Goal: Check status: Check status

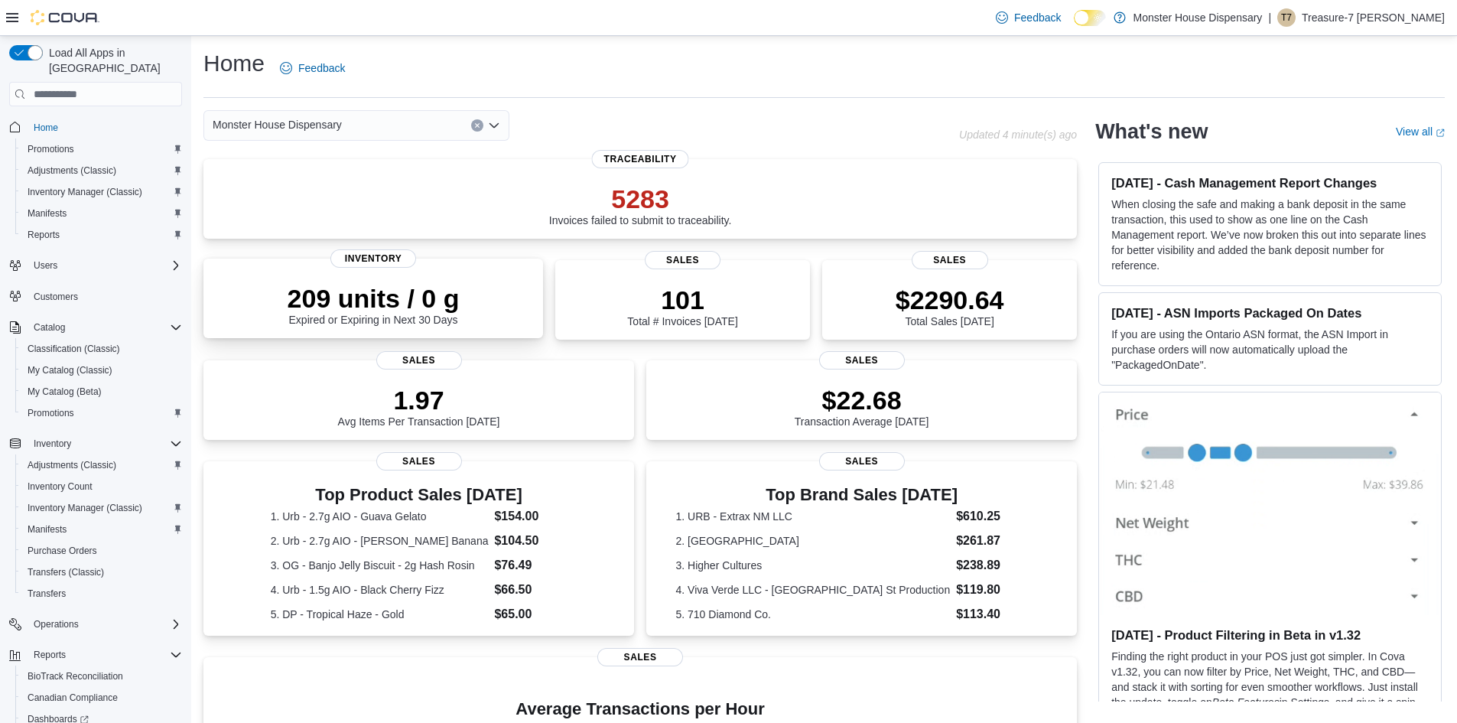
click at [474, 284] on div "209 units / 0 g Expired or Expiring in Next 30 Days" at bounding box center [373, 301] width 315 height 49
